Goal: Find specific page/section: Find specific page/section

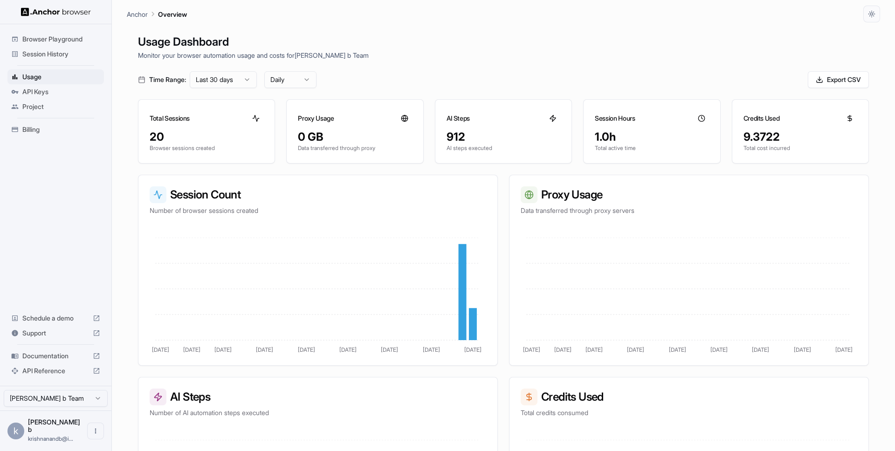
click at [42, 54] on span "Session History" at bounding box center [61, 53] width 78 height 9
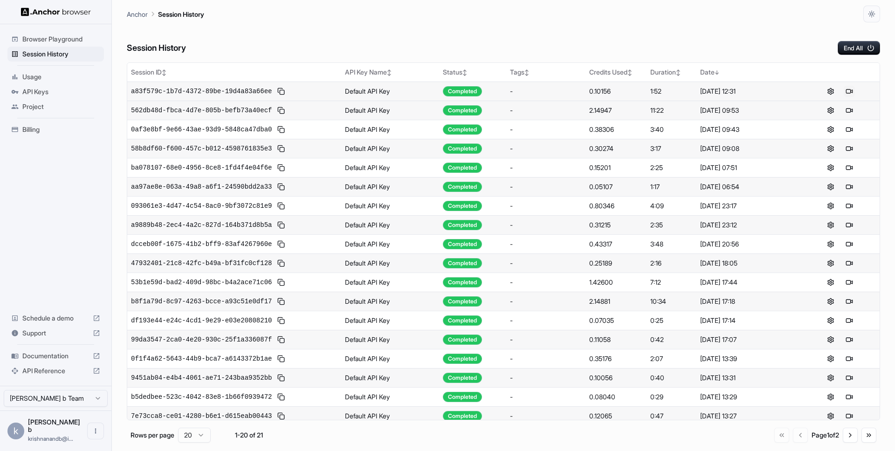
click at [844, 89] on button at bounding box center [848, 91] width 11 height 11
